Goal: Task Accomplishment & Management: Manage account settings

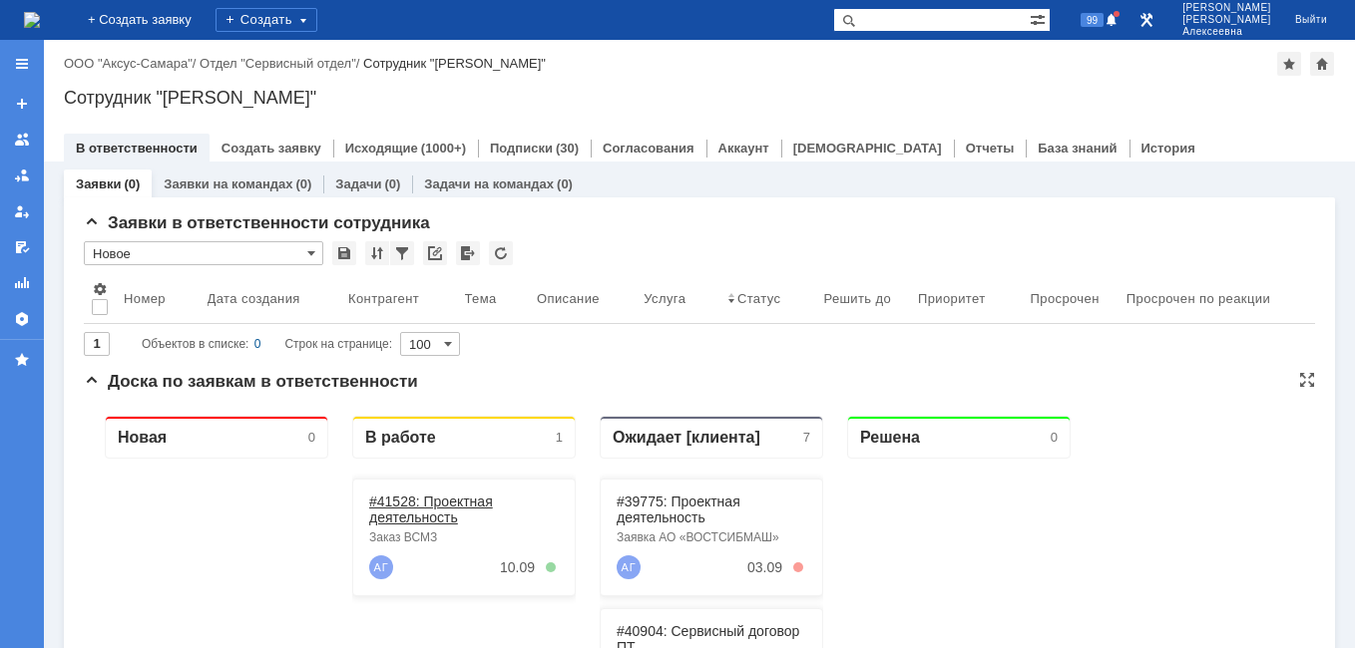
click at [403, 515] on link "#41528: Проектная деятельность" at bounding box center [431, 510] width 124 height 32
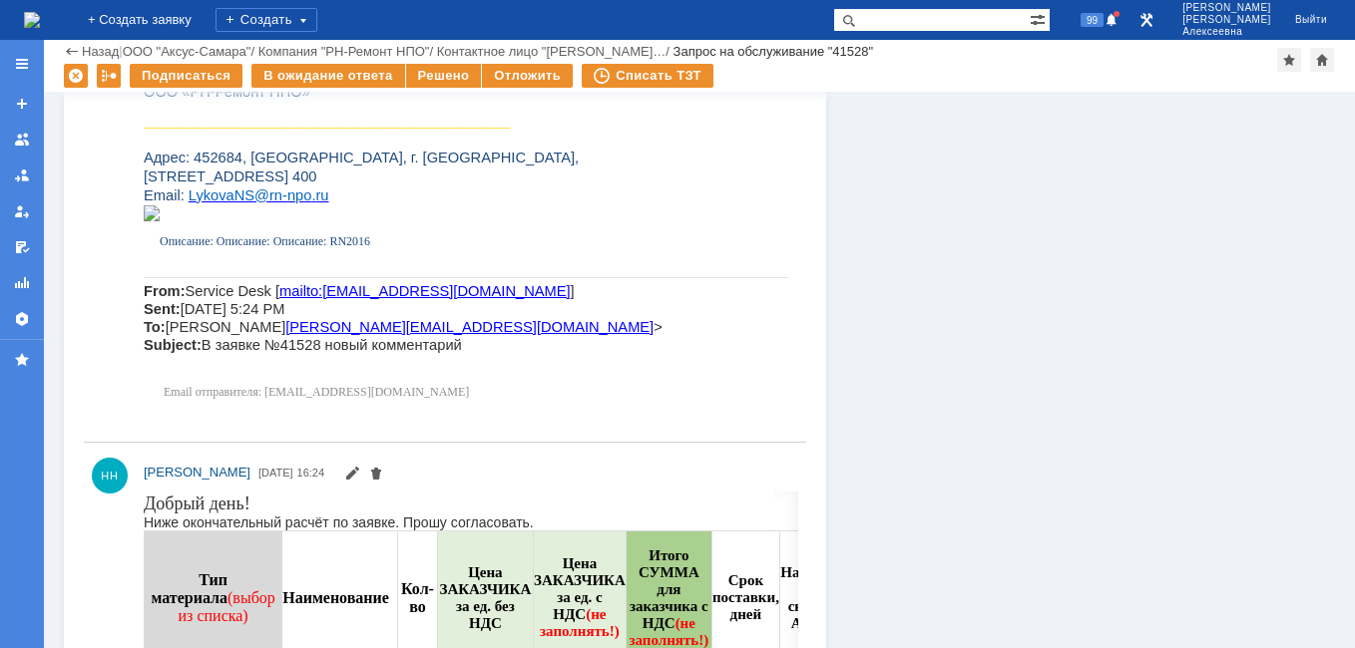
scroll to position [1496, 0]
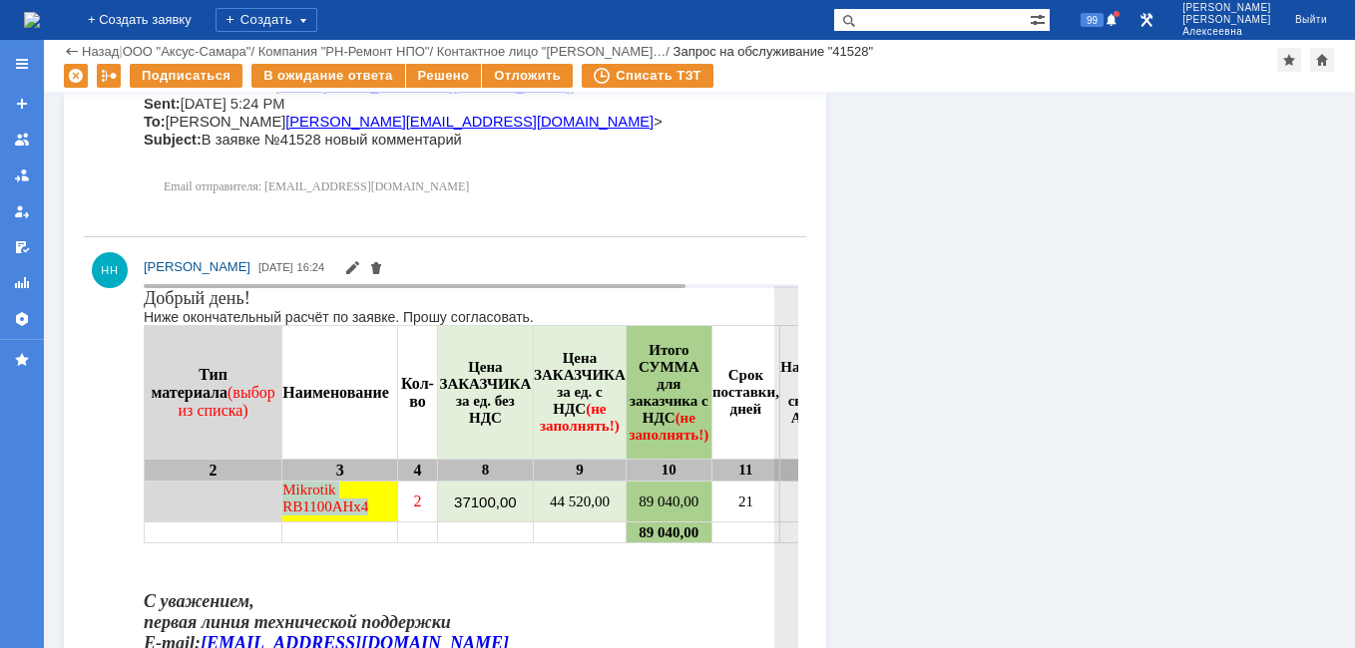
drag, startPoint x: 365, startPoint y: 506, endPoint x: 274, endPoint y: 496, distance: 91.3
click at [282, 496] on td "Mikrotik RB1100AHx4" at bounding box center [340, 501] width 116 height 41
drag, startPoint x: 274, startPoint y: 496, endPoint x: 289, endPoint y: 495, distance: 15.0
copy td "Mikrotik RB1100AHx4"
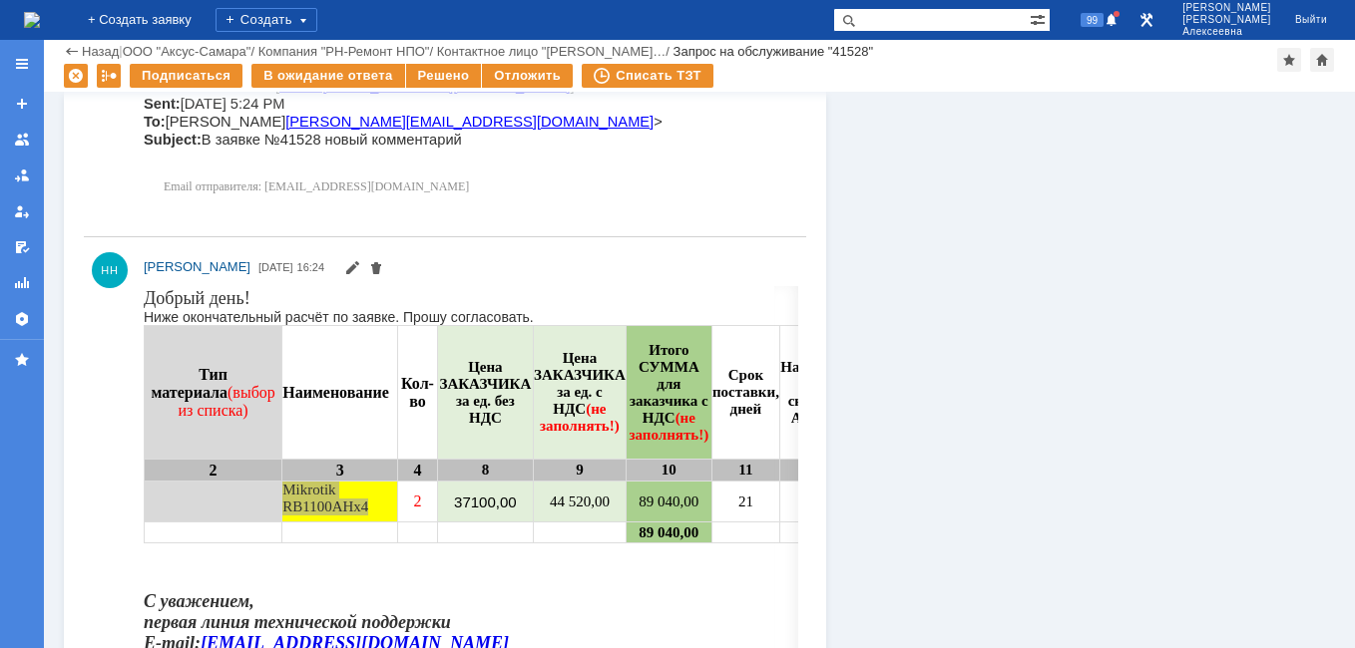
click at [40, 24] on img at bounding box center [32, 20] width 16 height 16
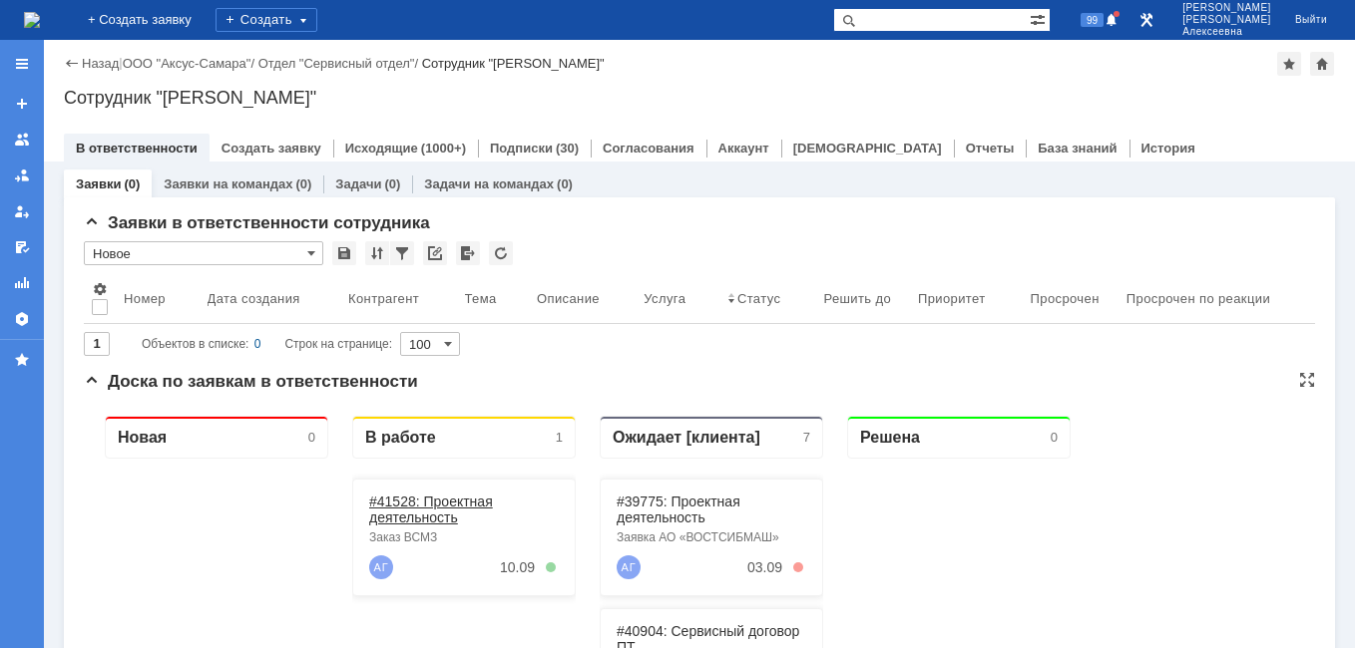
click at [405, 514] on link "#41528: Проектная деятельность" at bounding box center [431, 510] width 124 height 32
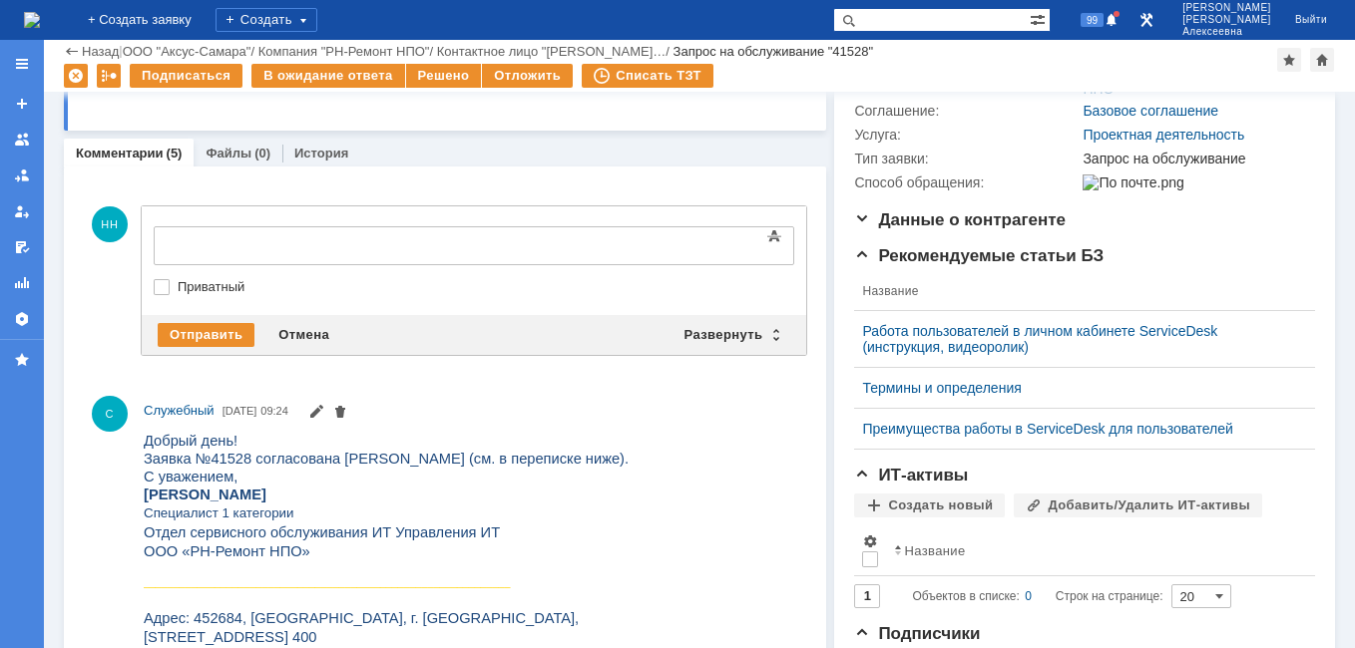
click at [36, 17] on img at bounding box center [32, 20] width 16 height 16
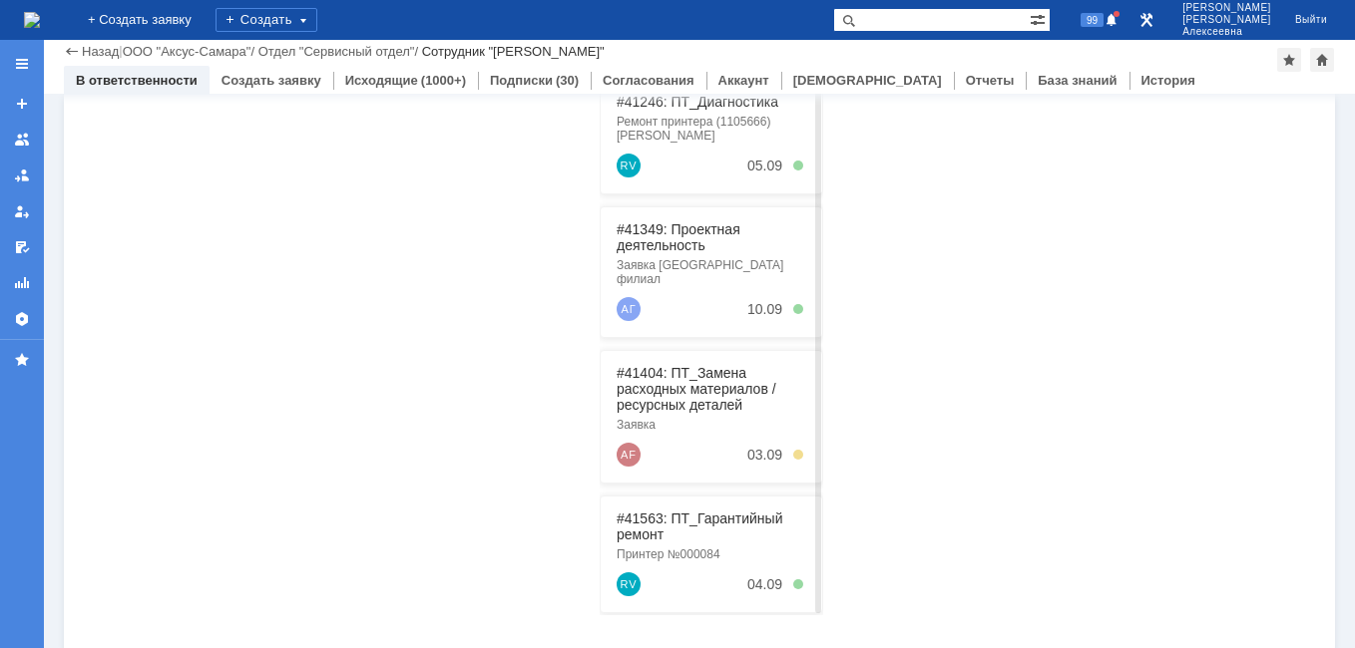
scroll to position [509, 0]
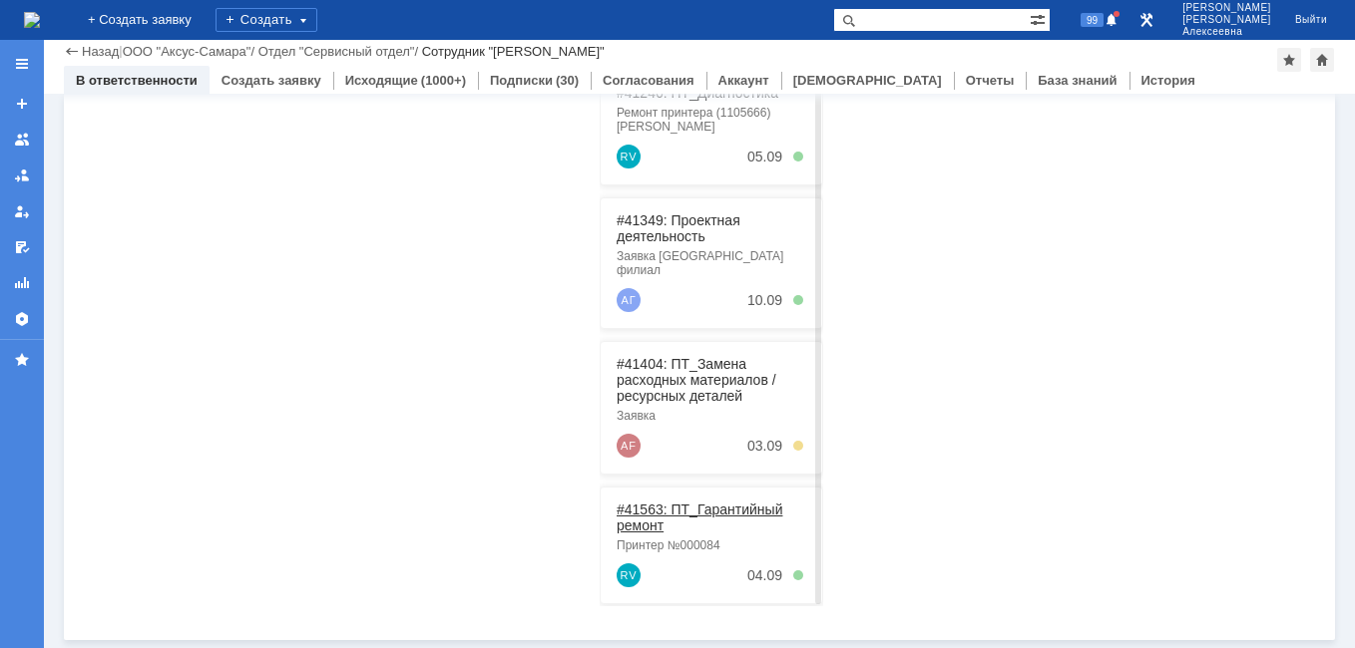
click at [640, 502] on link "#41563: ПТ_Гарантийный ремонт" at bounding box center [699, 518] width 166 height 32
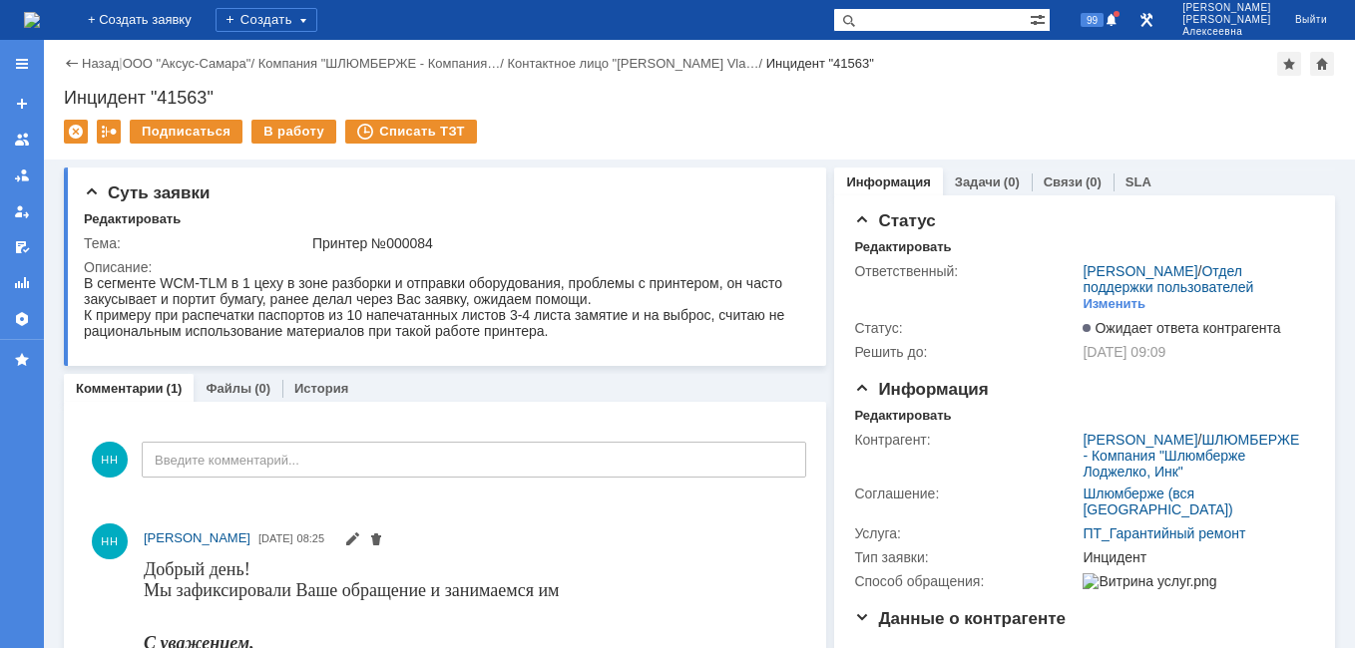
click at [40, 20] on img at bounding box center [32, 20] width 16 height 16
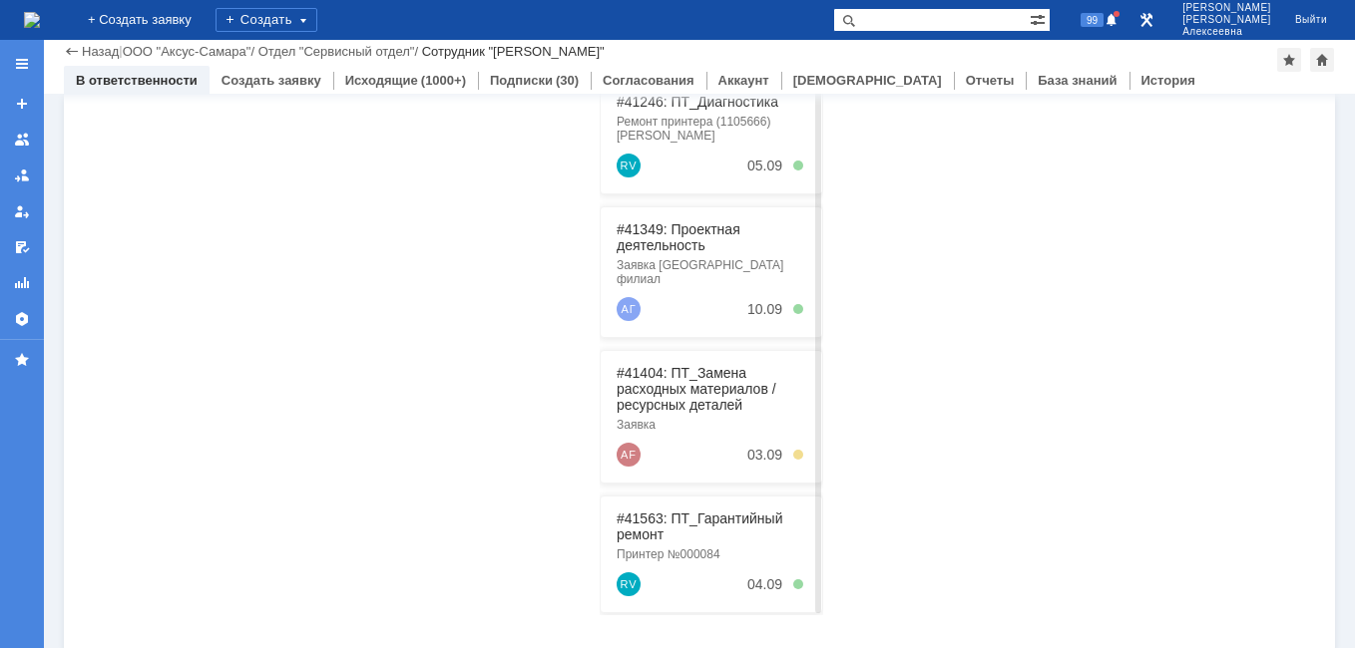
scroll to position [509, 0]
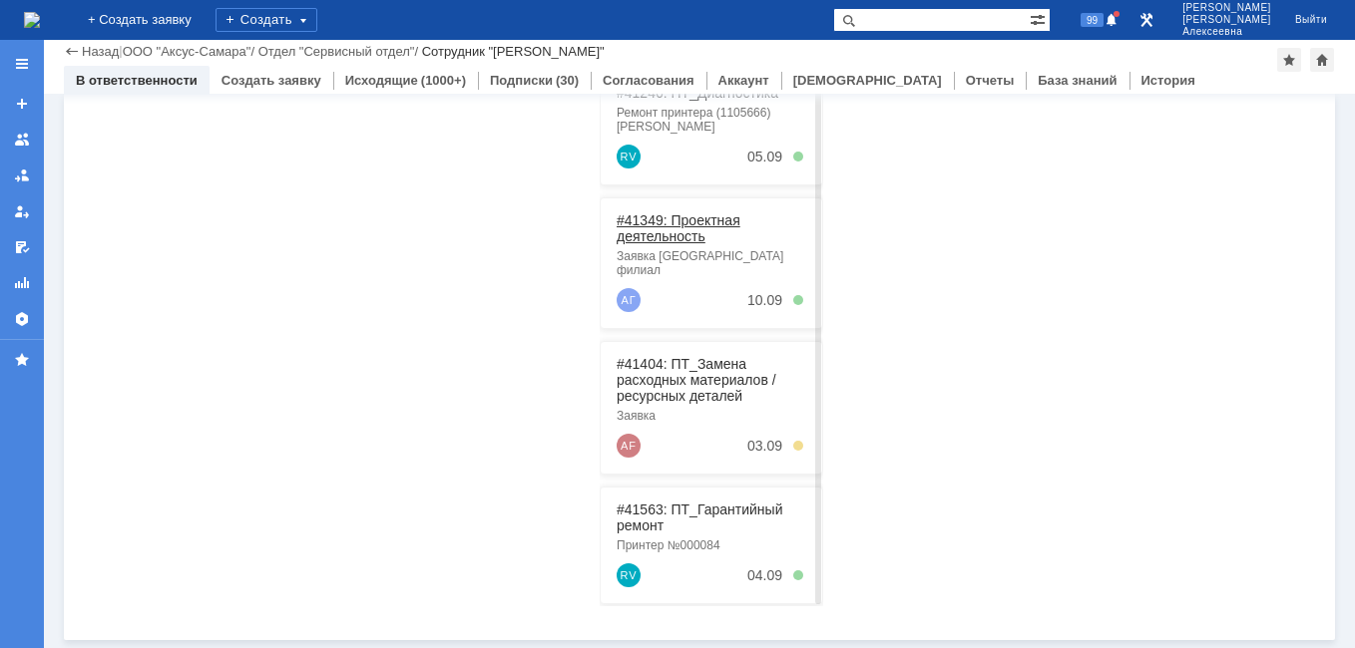
click at [670, 222] on link "#41349: Проектная деятельность" at bounding box center [678, 228] width 124 height 32
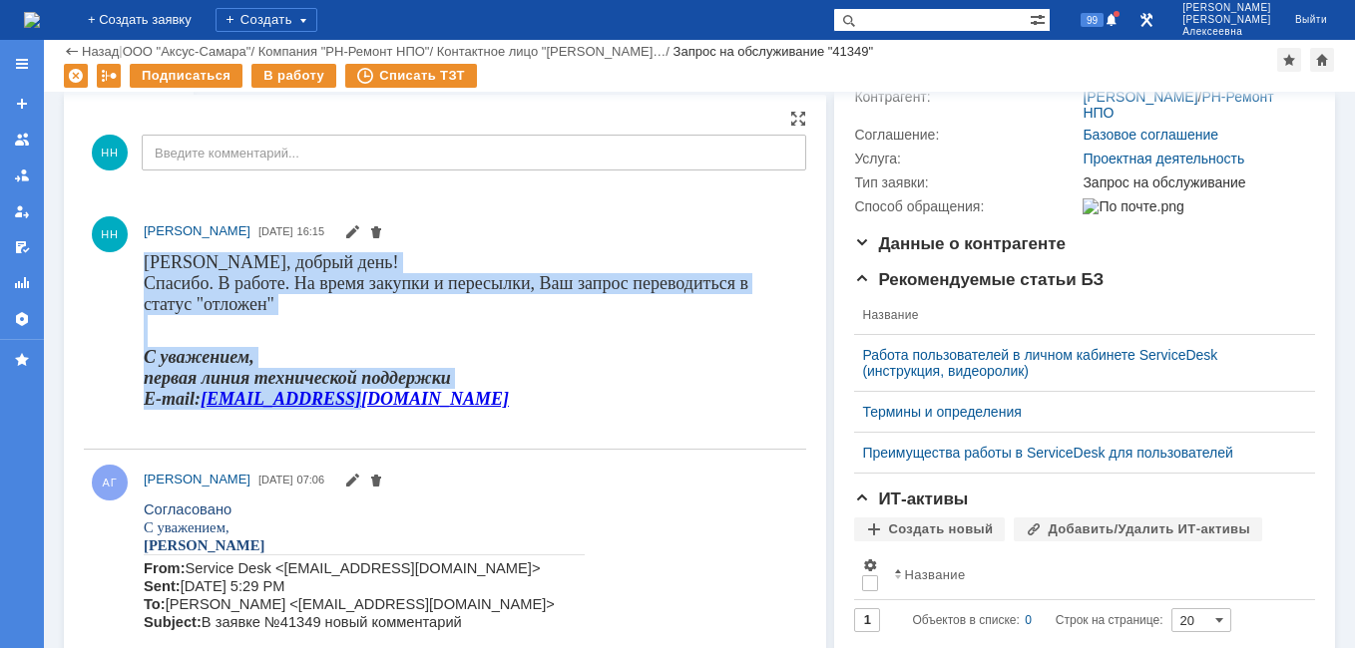
drag, startPoint x: 360, startPoint y: 403, endPoint x: 144, endPoint y: 262, distance: 258.1
click at [144, 262] on div "[PERSON_NAME], добрый день! [GEOGRAPHIC_DATA]. В работе. На время закупки и пер…" at bounding box center [466, 338] width 644 height 174
drag, startPoint x: 144, startPoint y: 262, endPoint x: 207, endPoint y: 277, distance: 65.6
copy div "[PERSON_NAME], добрый день! [GEOGRAPHIC_DATA]. В работе. На время закупки и пер…"
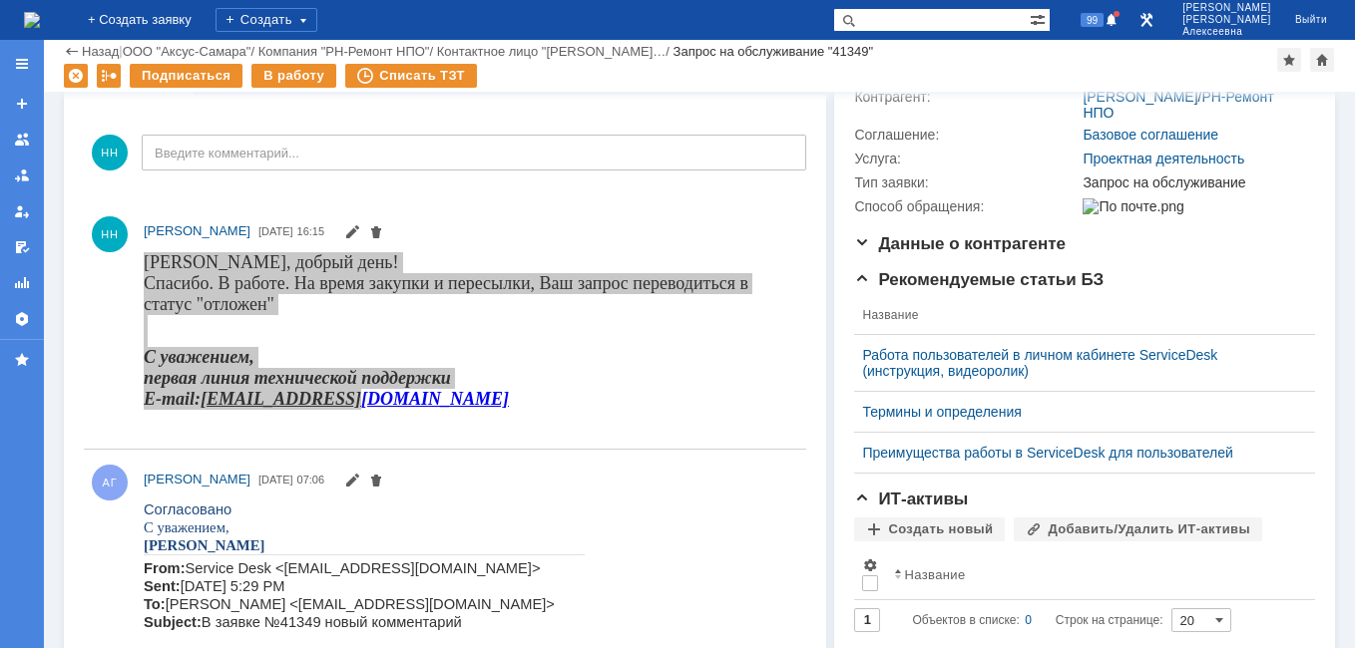
click at [40, 14] on img at bounding box center [32, 20] width 16 height 16
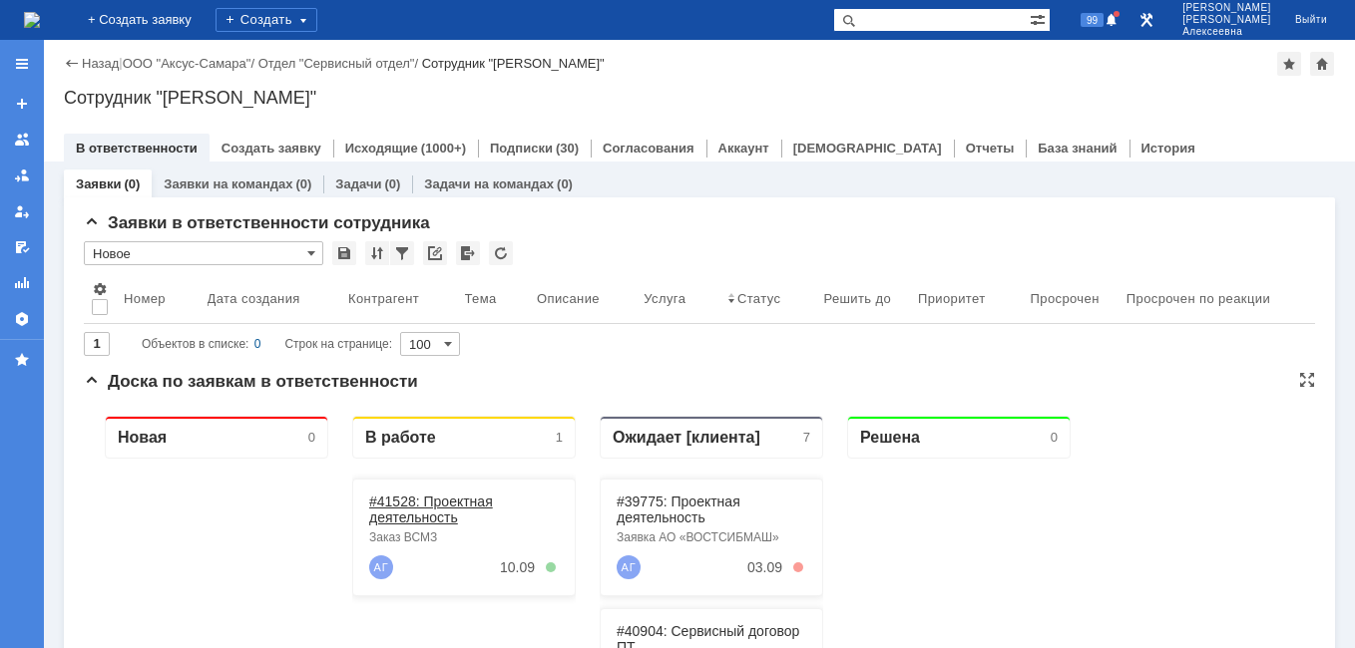
click at [399, 507] on link "#41528: Проектная деятельность" at bounding box center [431, 510] width 124 height 32
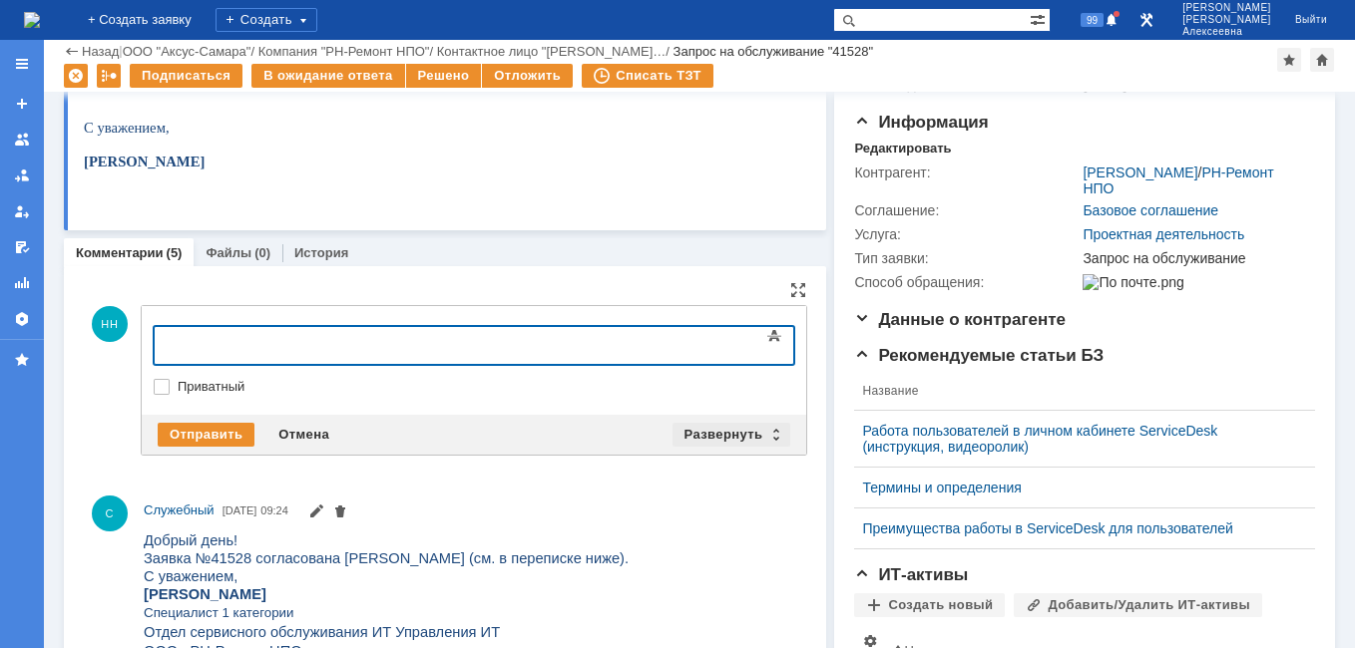
click at [764, 430] on div "Развернуть" at bounding box center [731, 435] width 119 height 24
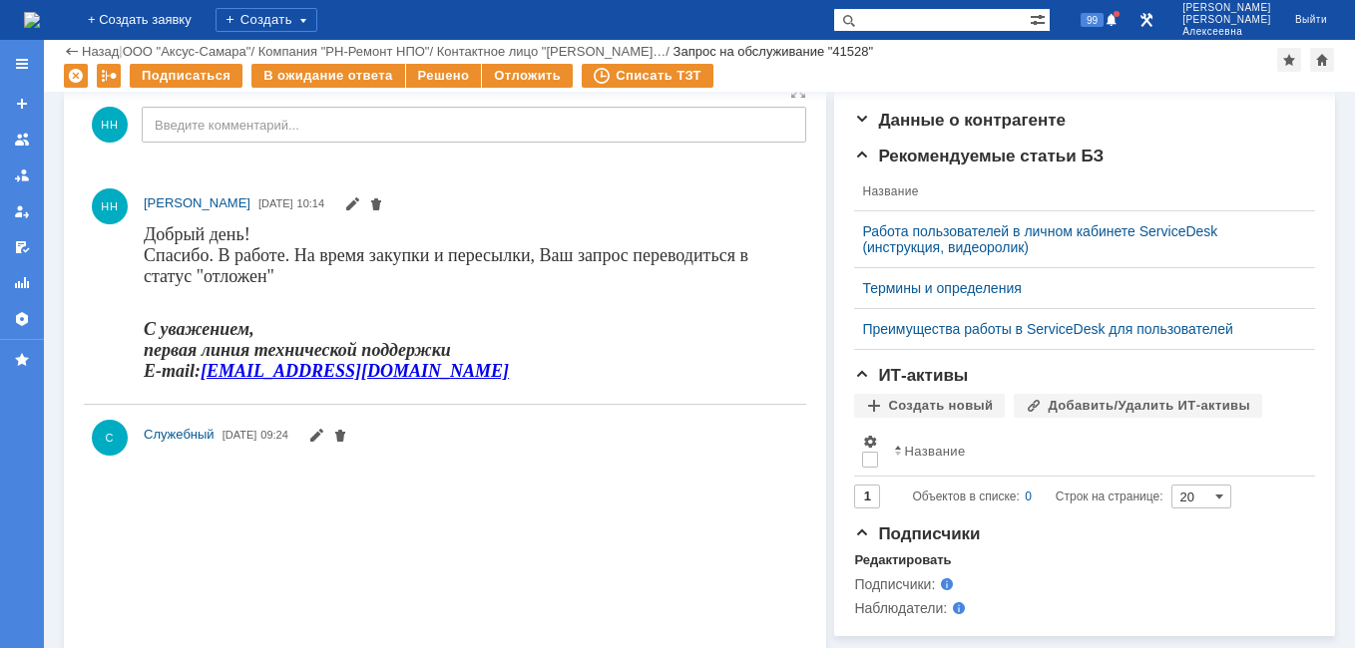
scroll to position [0, 0]
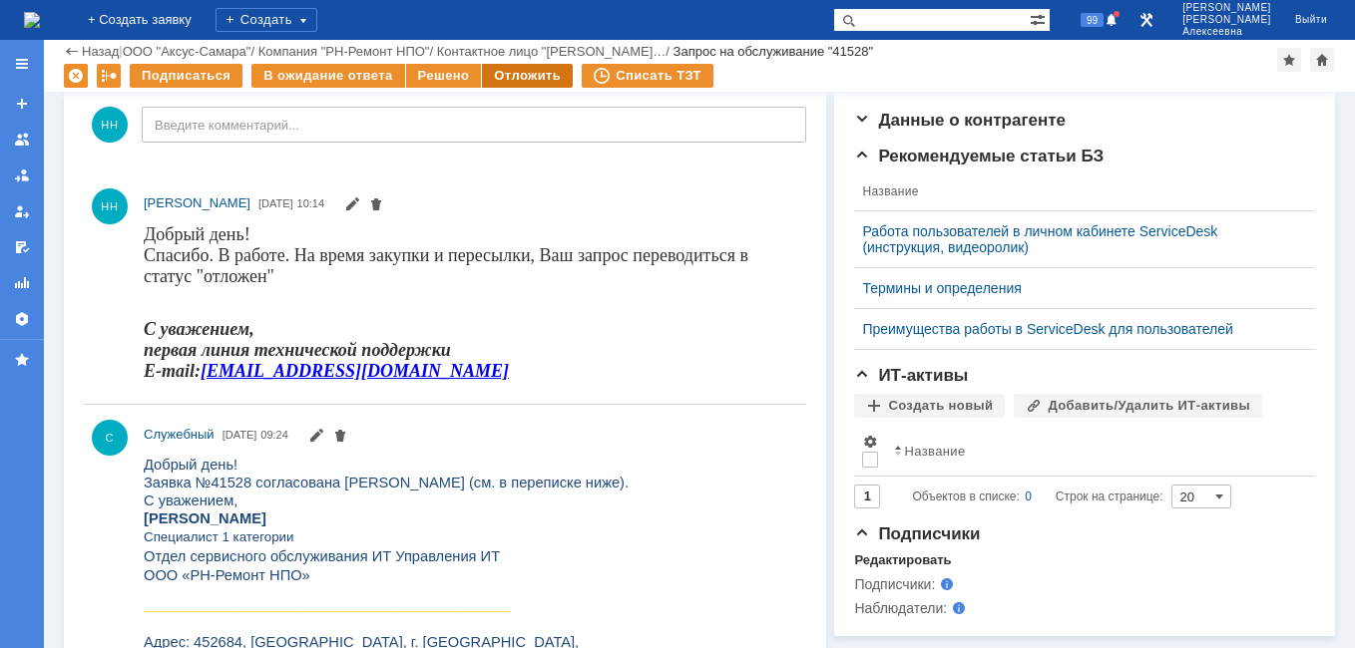
click at [515, 74] on div "Отложить" at bounding box center [527, 76] width 91 height 24
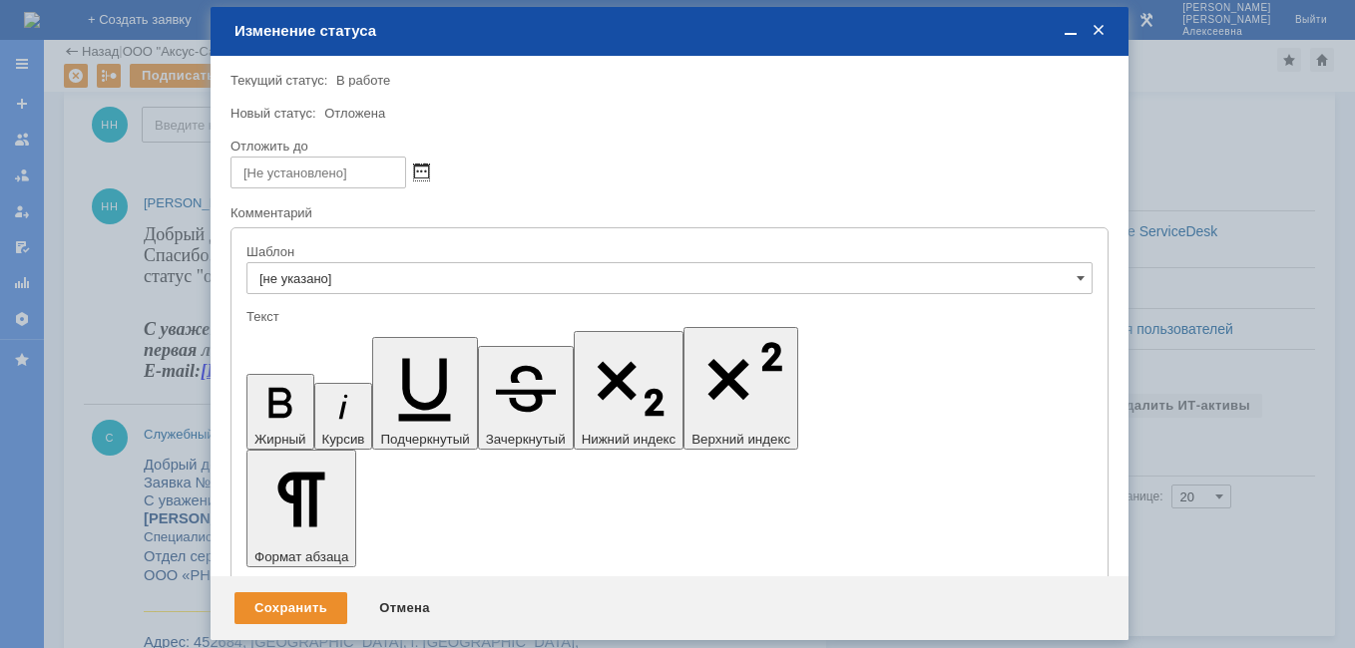
click at [420, 171] on span at bounding box center [421, 173] width 15 height 16
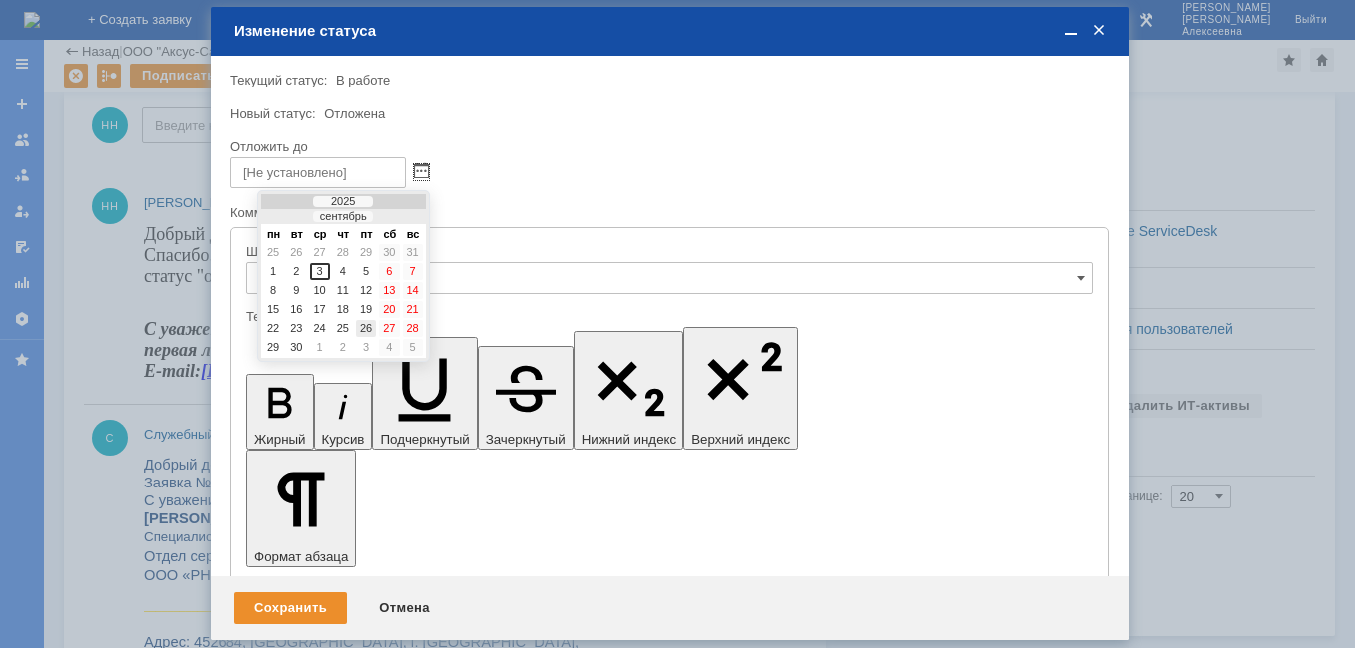
click at [368, 325] on div "26" at bounding box center [366, 328] width 20 height 17
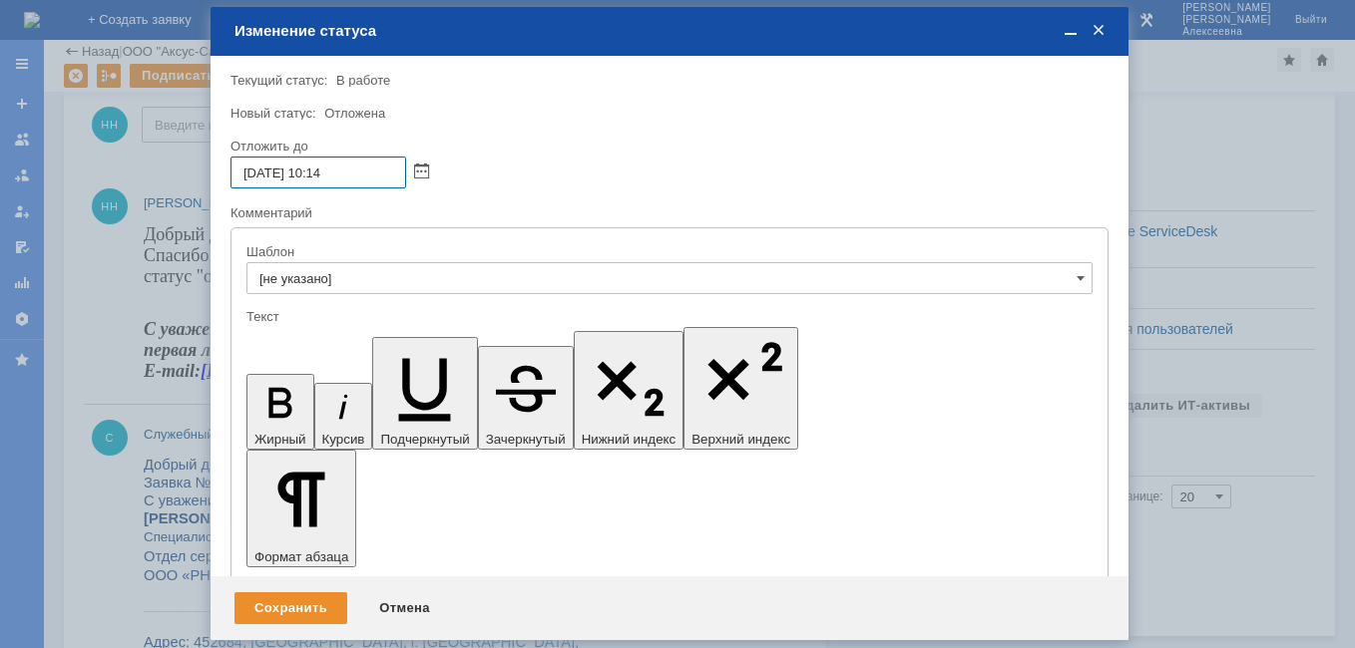
click at [326, 168] on input "[DATE] 10:14" at bounding box center [318, 173] width 176 height 32
type input "[DATE] 16:14"
click at [292, 603] on div "Сохранить" at bounding box center [290, 608] width 113 height 32
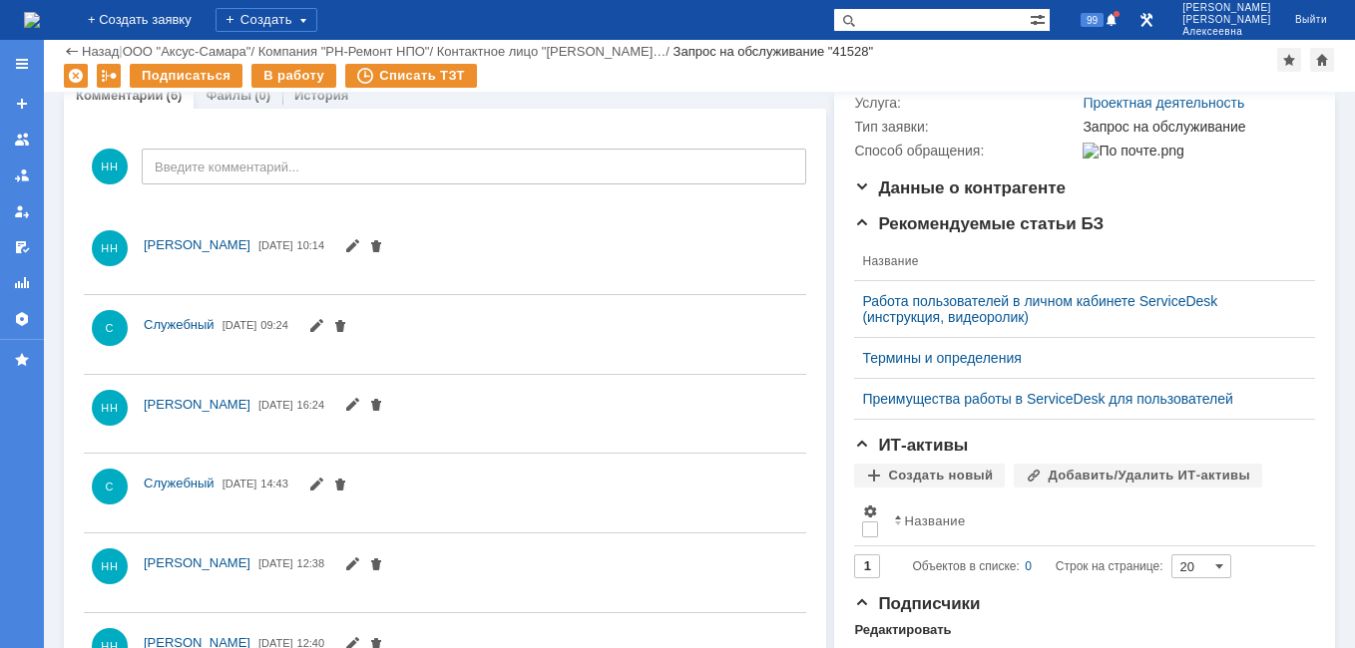
scroll to position [399, 0]
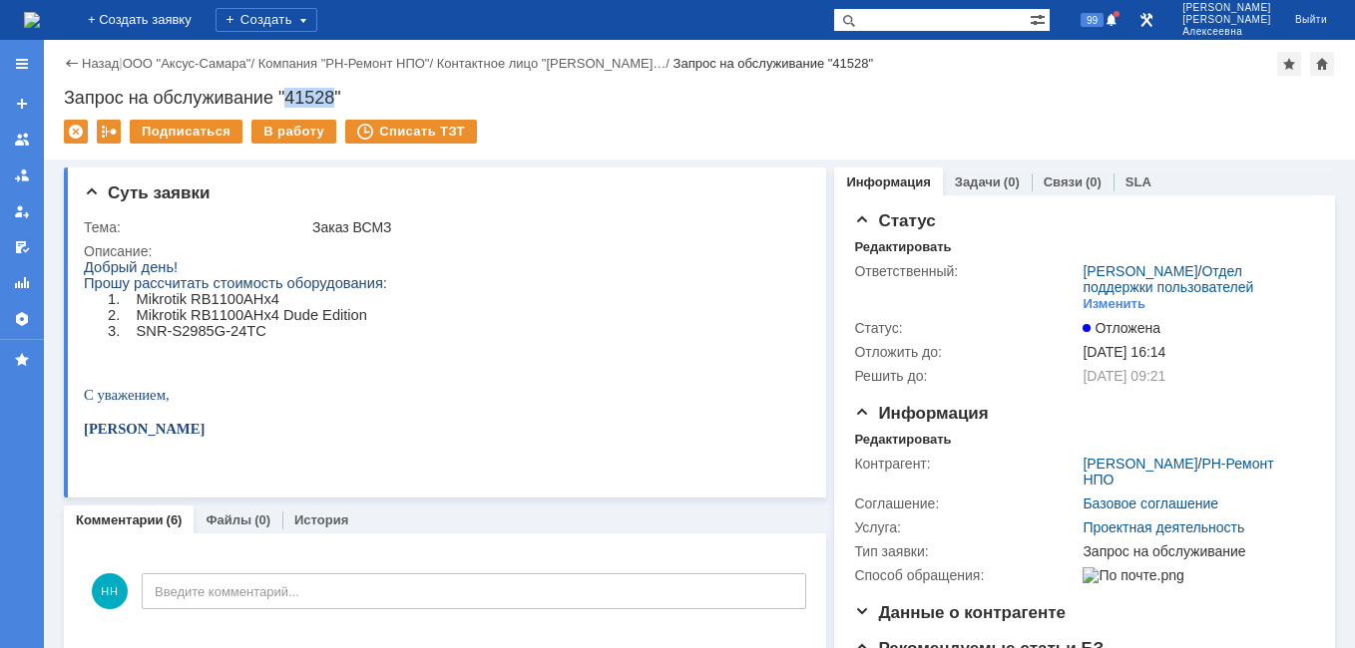
drag, startPoint x: 335, startPoint y: 95, endPoint x: 285, endPoint y: 91, distance: 50.0
click at [285, 91] on div "Запрос на обслуживание "41528"" at bounding box center [699, 98] width 1271 height 20
copy div "41528"
click at [40, 19] on img at bounding box center [32, 20] width 16 height 16
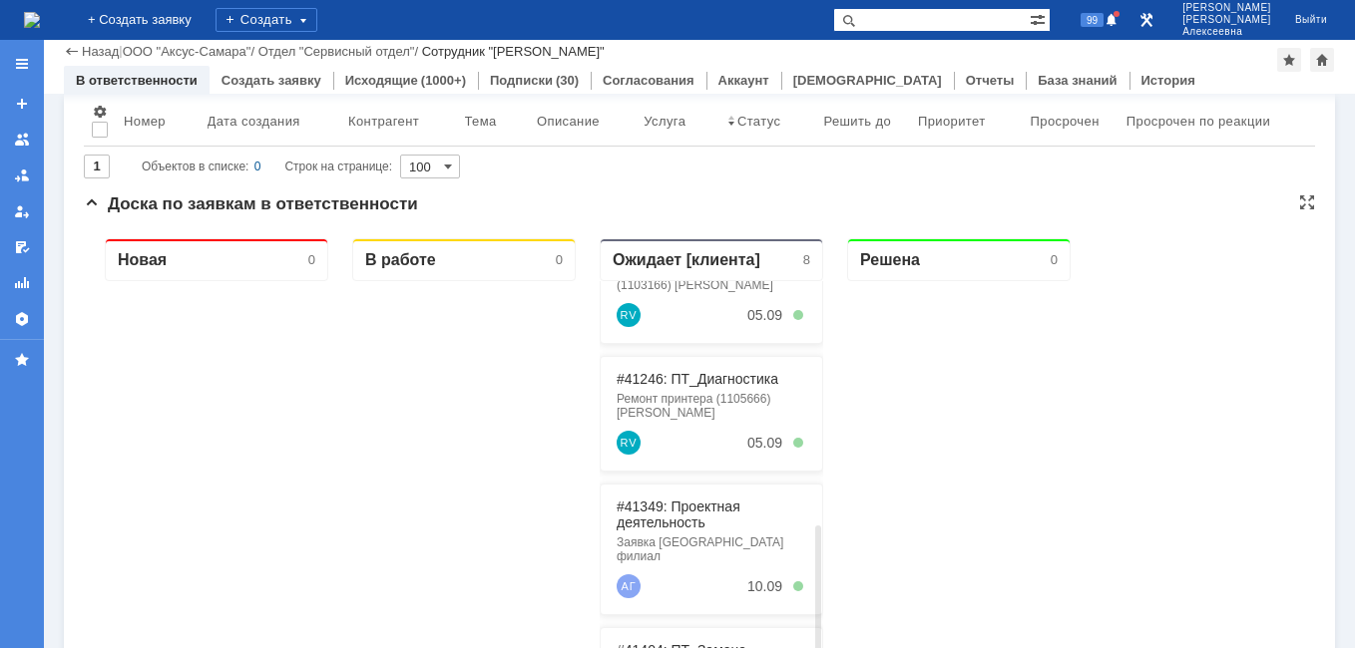
scroll to position [364, 0]
